Goal: Information Seeking & Learning: Understand process/instructions

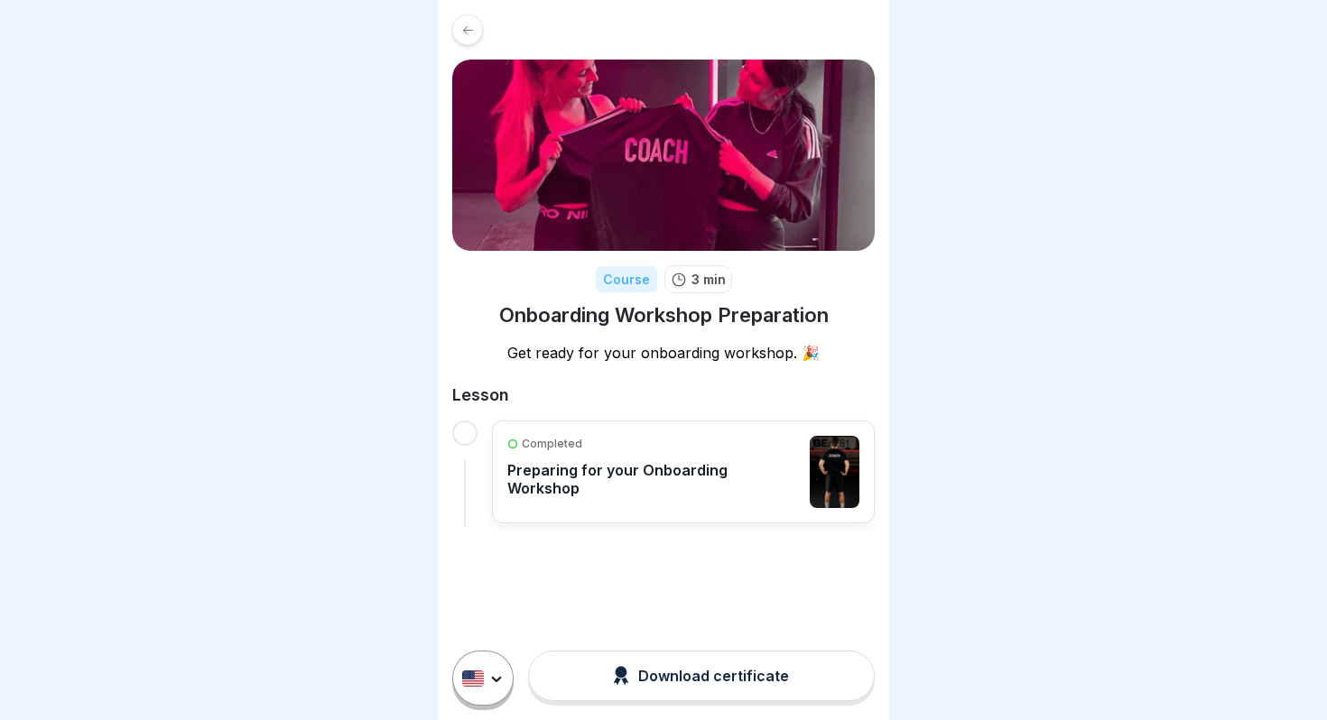
click at [718, 475] on p "Preparing for your Onboarding Workshop" at bounding box center [653, 479] width 293 height 36
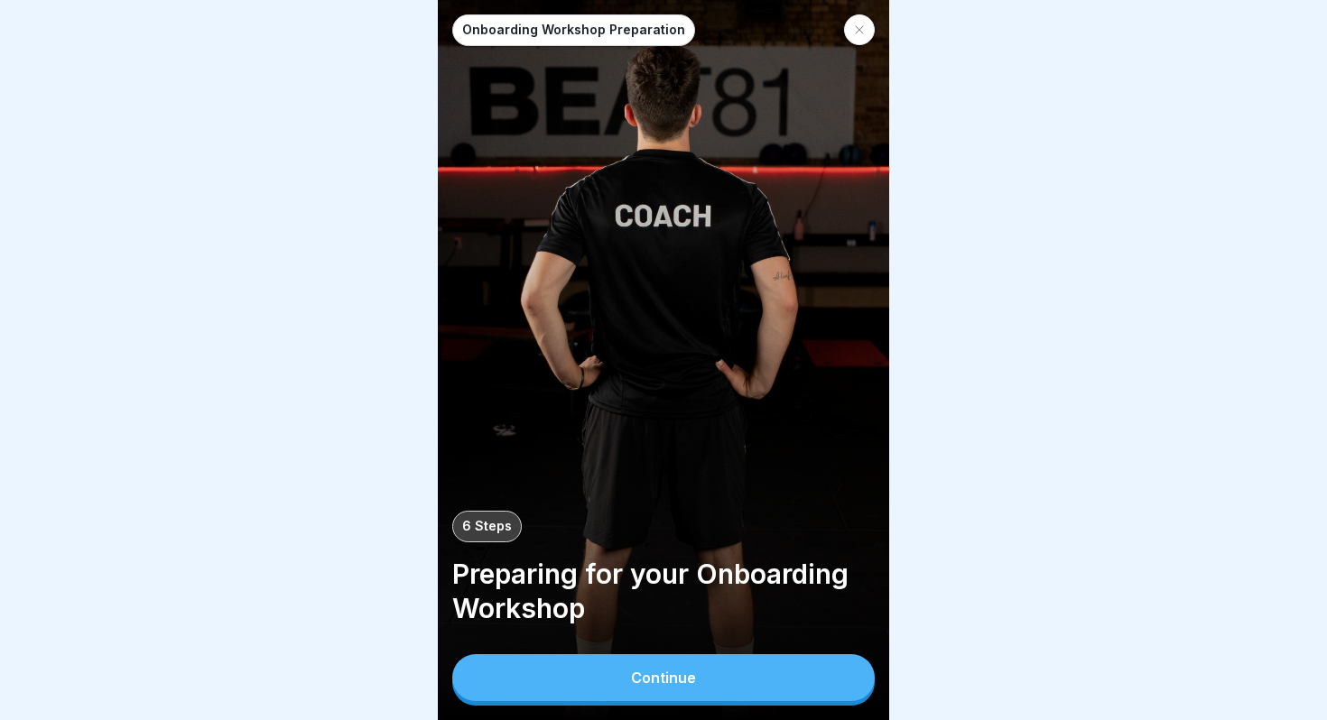
click at [735, 693] on button "Continue" at bounding box center [663, 677] width 422 height 47
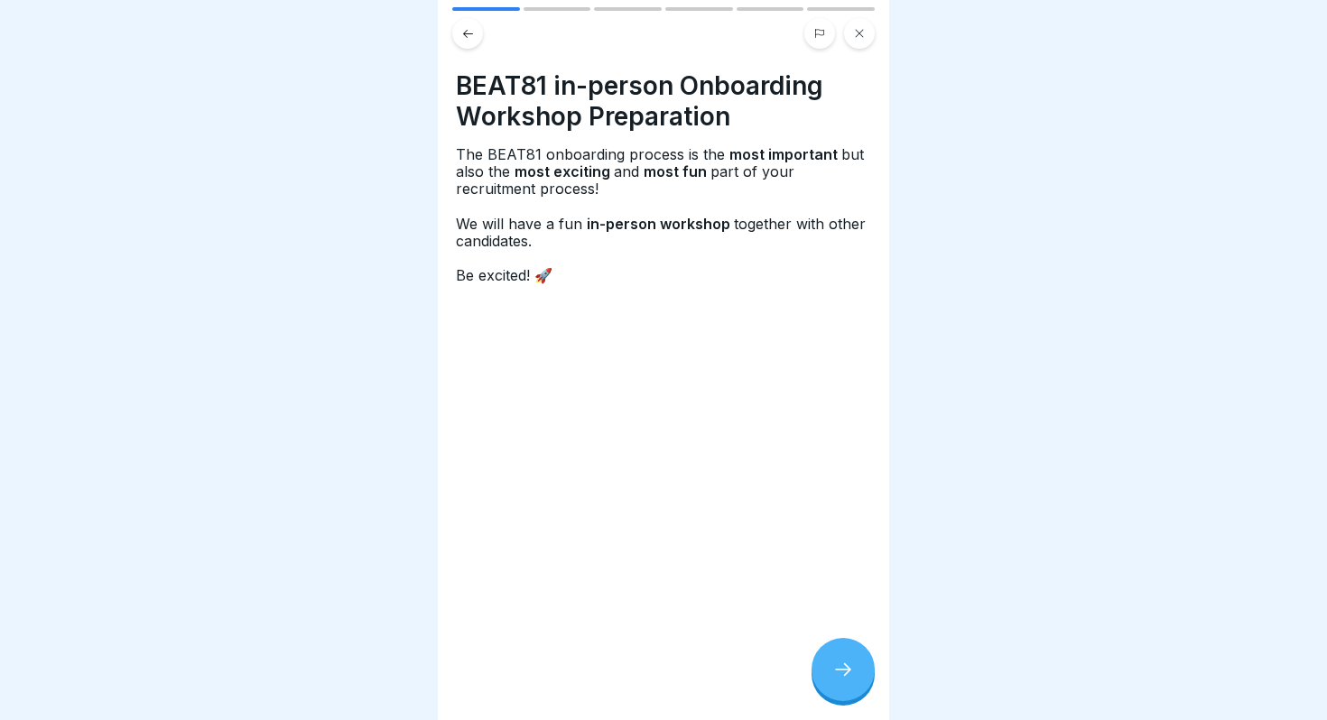
click at [852, 668] on icon at bounding box center [843, 670] width 22 height 22
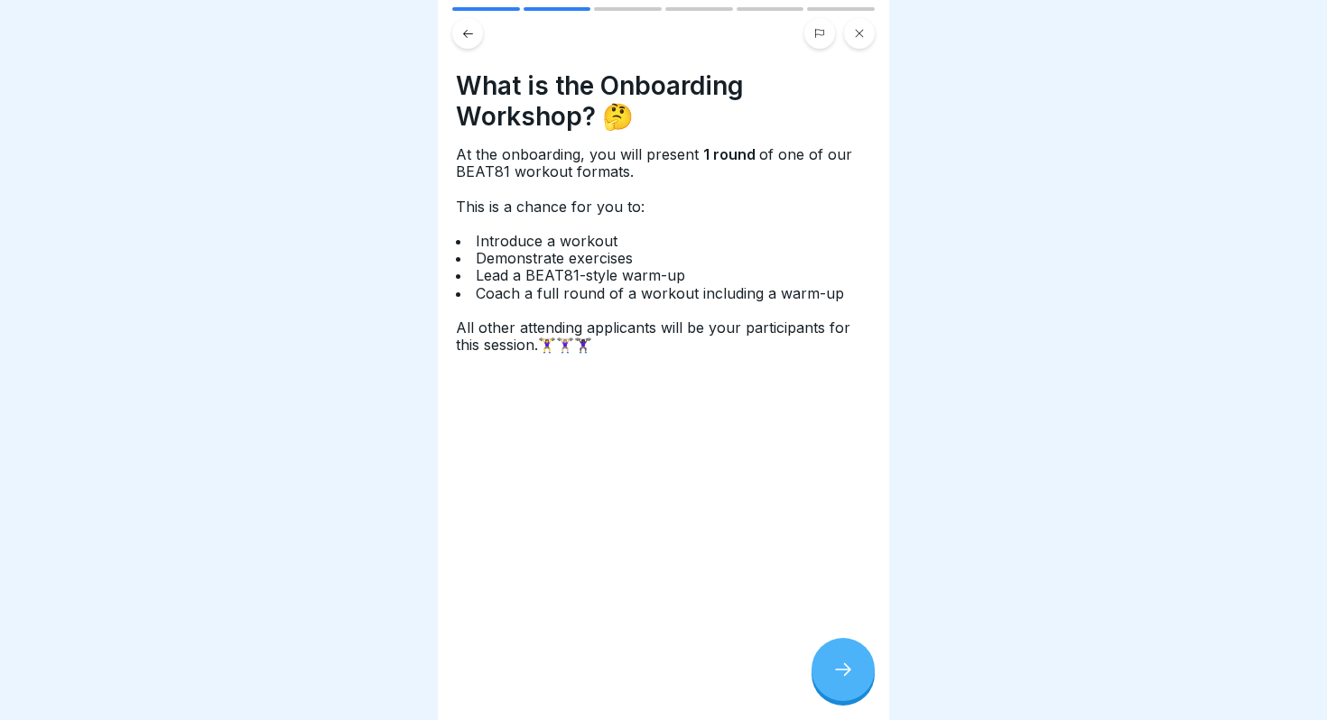
click at [470, 32] on icon at bounding box center [468, 34] width 14 height 14
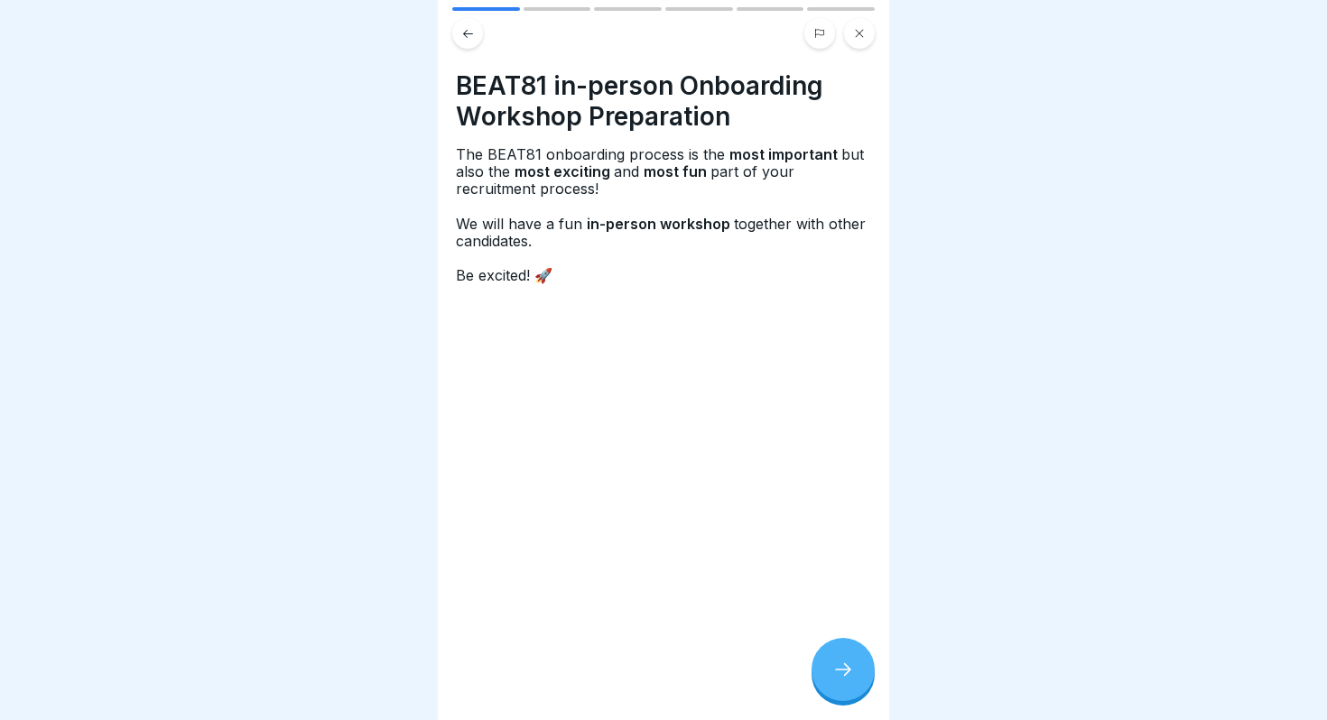
click at [842, 670] on icon at bounding box center [843, 670] width 22 height 22
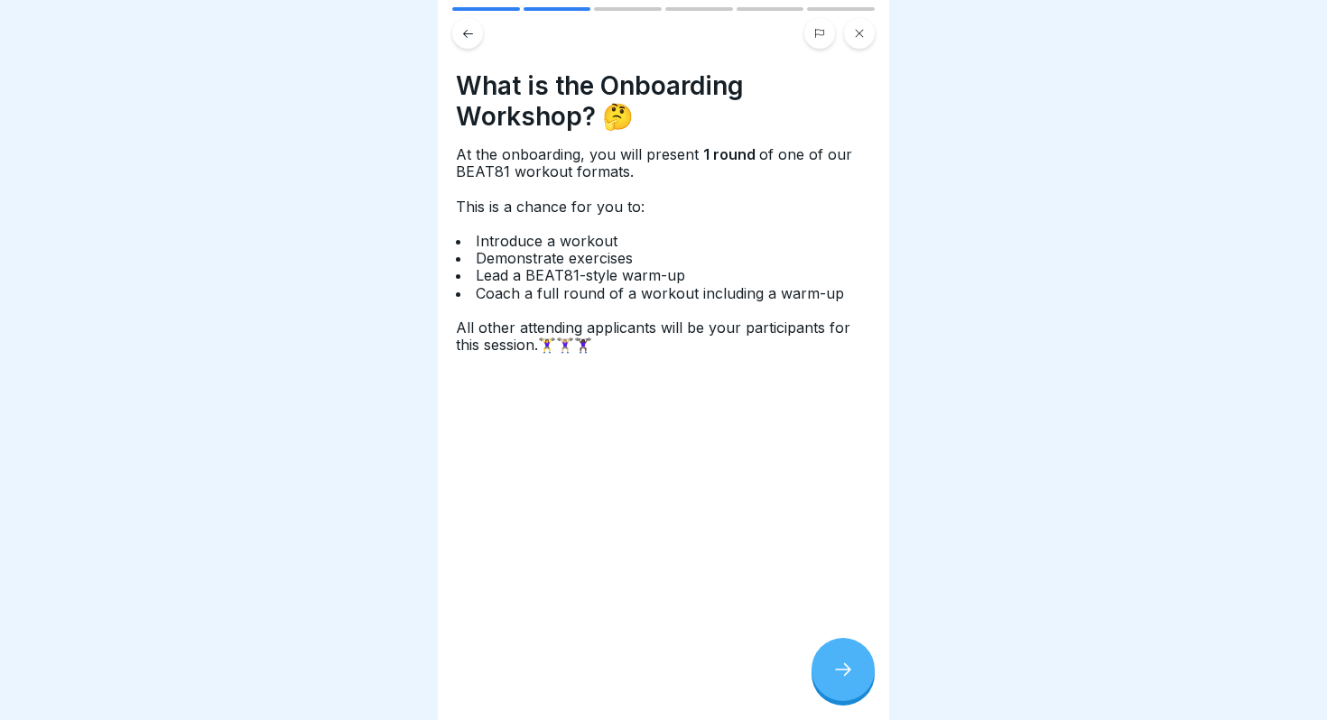
click at [842, 670] on icon at bounding box center [843, 670] width 22 height 22
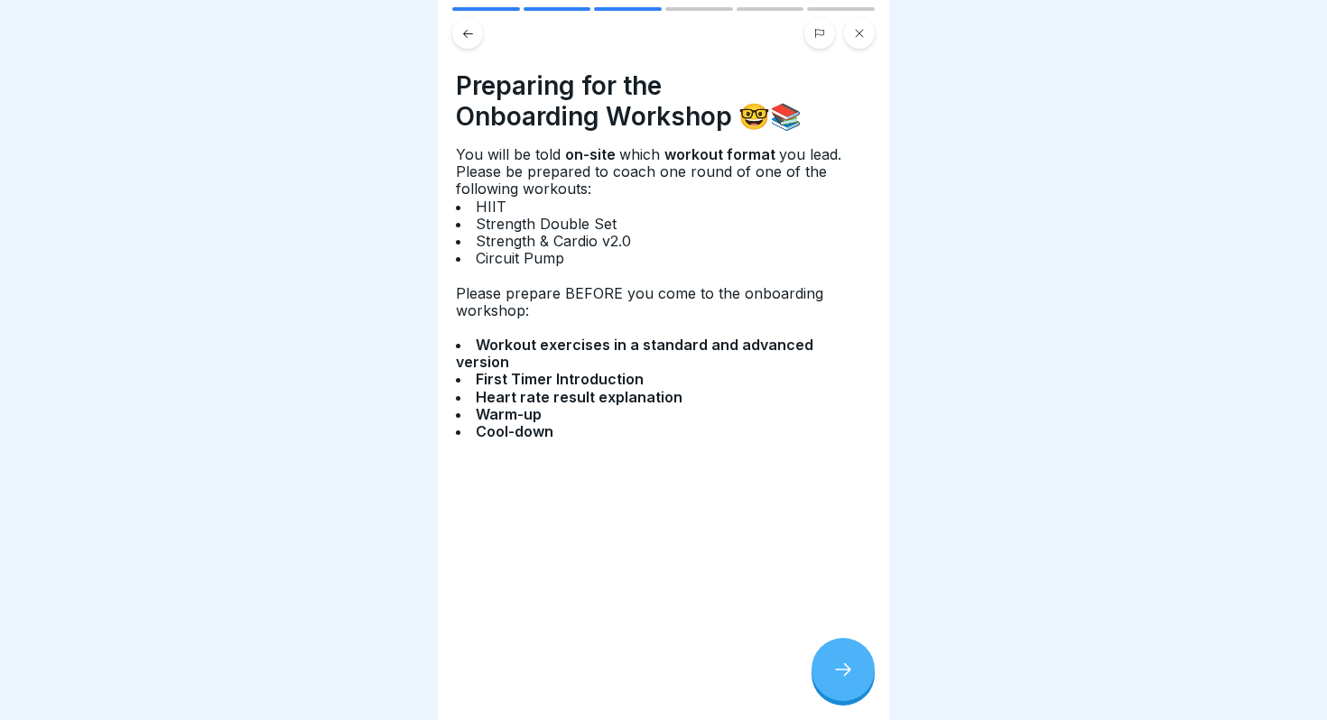
click at [841, 677] on icon at bounding box center [843, 670] width 22 height 22
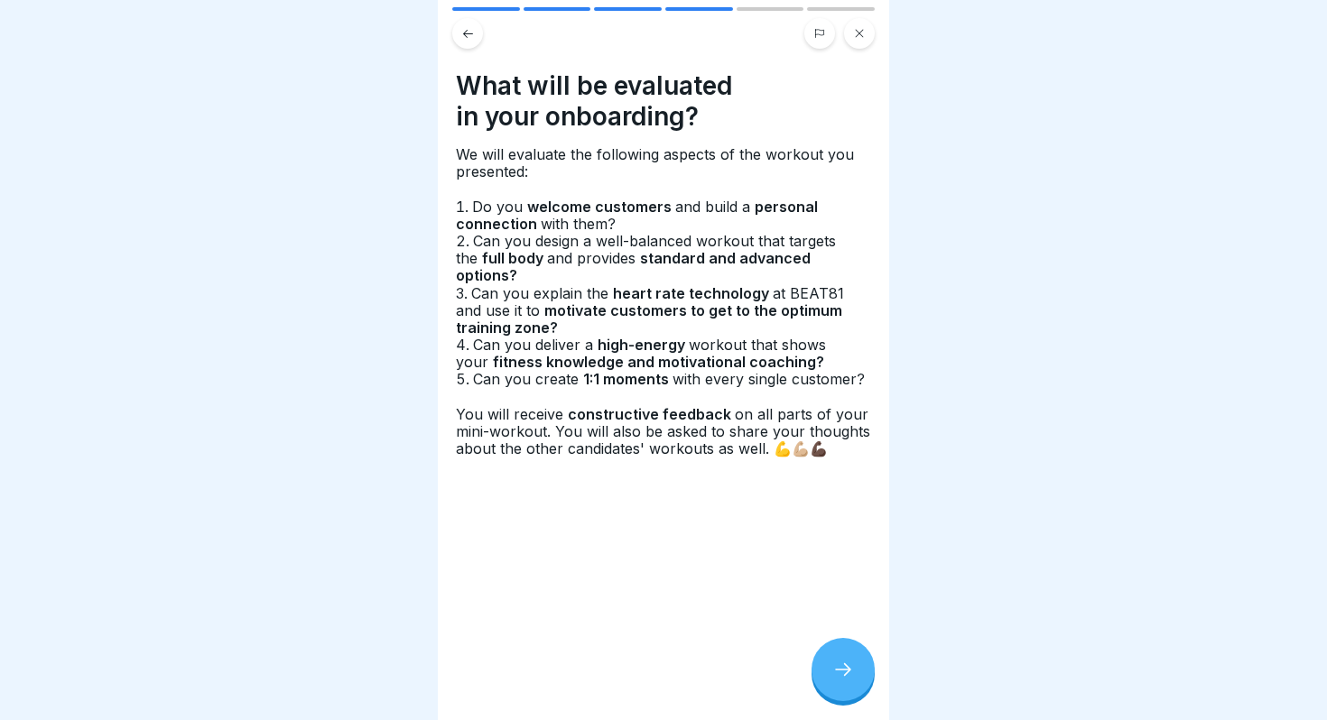
click at [841, 677] on icon at bounding box center [843, 670] width 22 height 22
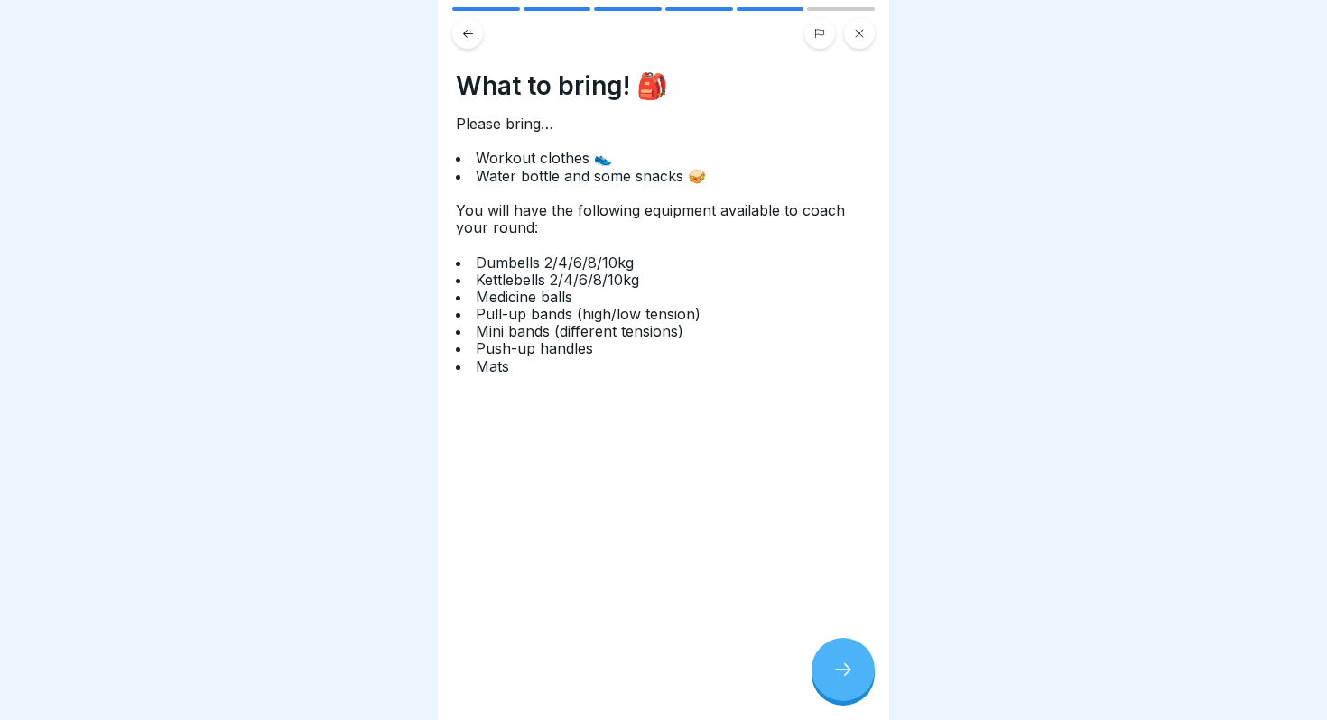
click at [485, 265] on span "Dumbells 2/4/6/8/10kg" at bounding box center [557, 263] width 162 height 18
click at [484, 276] on span "Kettlebells 2/4/6/8/10kg" at bounding box center [560, 280] width 168 height 18
click at [484, 296] on span "Medicine balls" at bounding box center [526, 297] width 101 height 18
click at [484, 311] on span "Pull-up bands (high/low tension)" at bounding box center [590, 314] width 229 height 18
click at [491, 336] on span "Mini bands (different tensions)" at bounding box center [582, 331] width 212 height 18
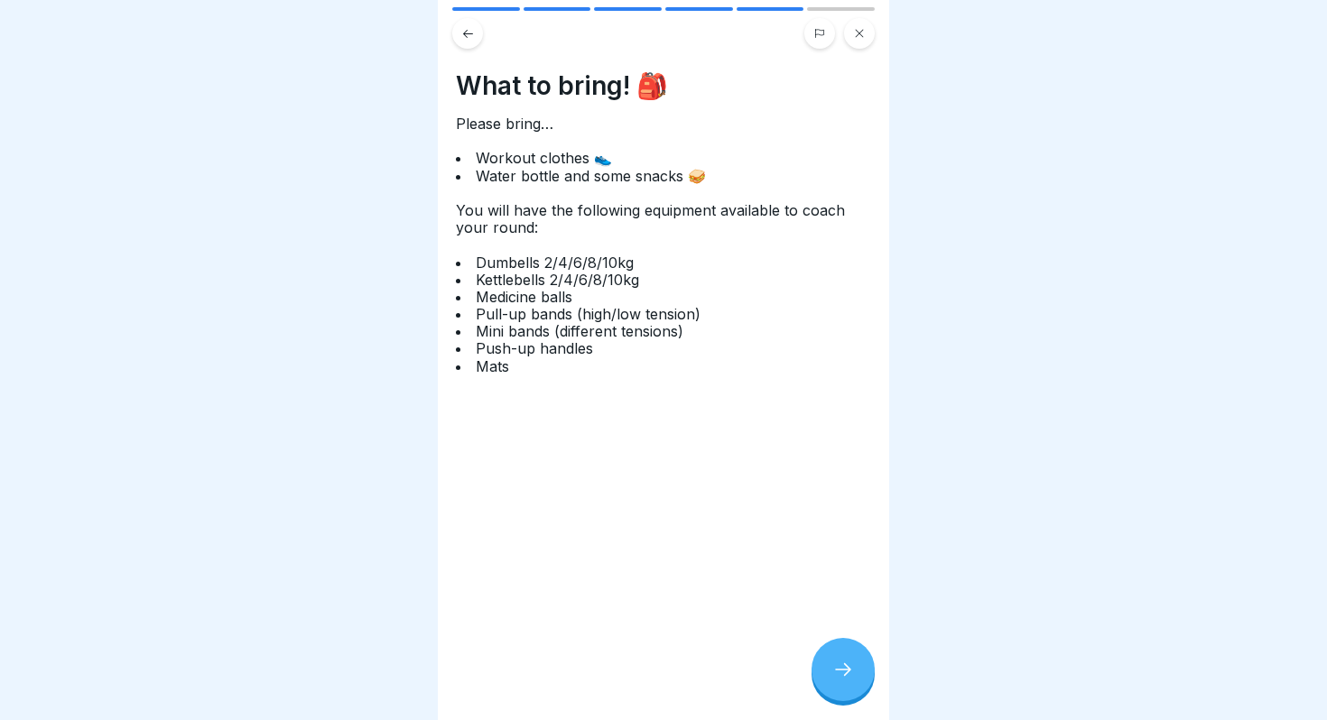
click at [491, 342] on span "Push-up handles" at bounding box center [537, 348] width 122 height 18
click at [491, 373] on span "Mats" at bounding box center [495, 366] width 38 height 18
click at [472, 32] on icon at bounding box center [468, 34] width 14 height 14
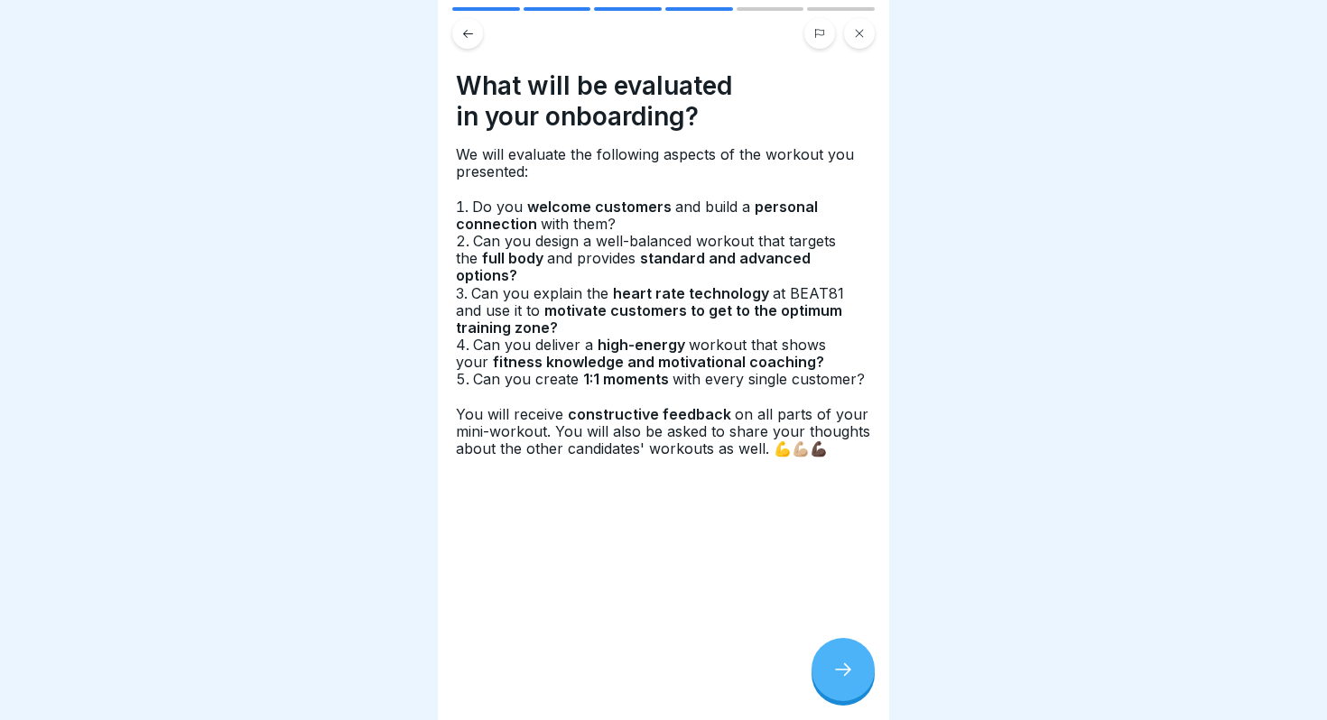
click at [472, 32] on icon at bounding box center [468, 34] width 14 height 14
